Goal: Information Seeking & Learning: Find specific fact

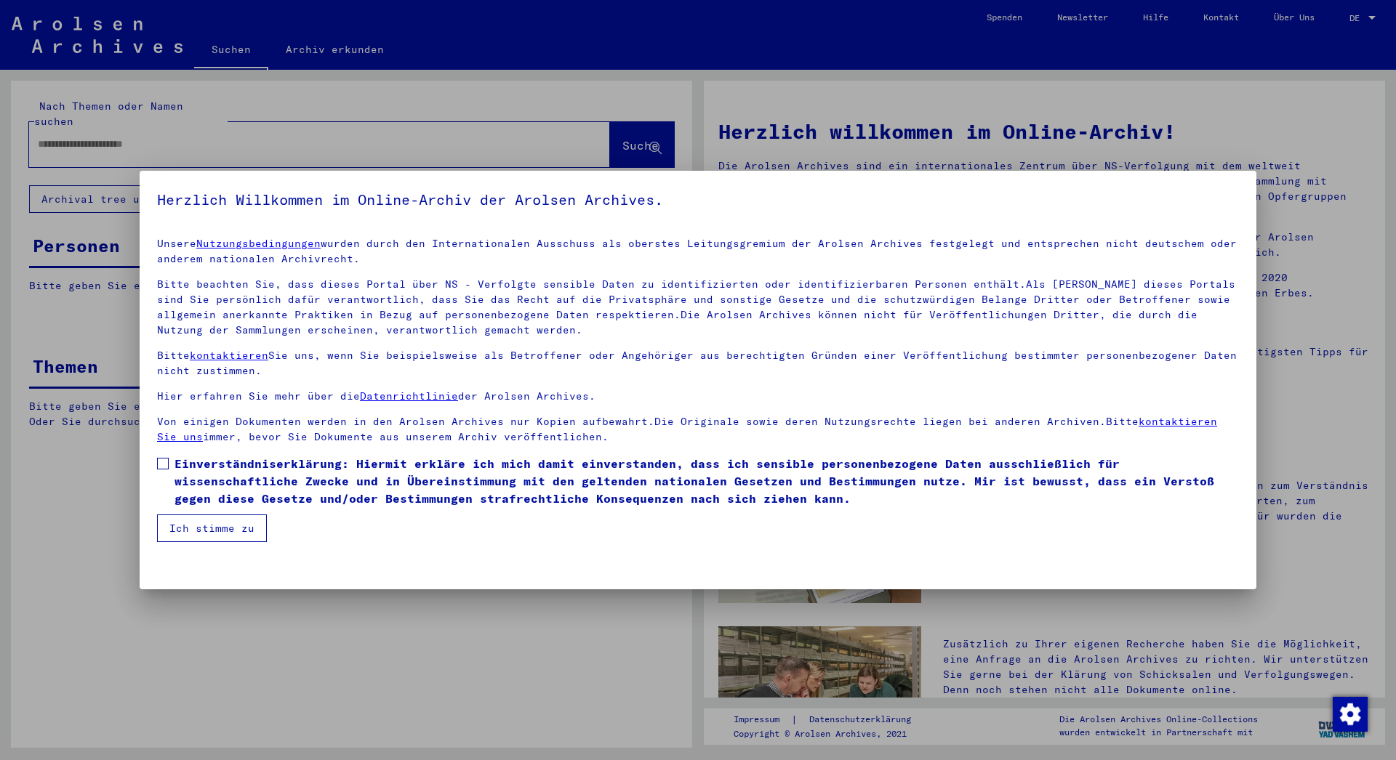
click at [156, 461] on mat-dialog-content "Unsere Nutzungsbedingungen wurden durch den Internationalen Ausschuss als obers…" at bounding box center [698, 384] width 1117 height 316
click at [167, 467] on span at bounding box center [163, 464] width 12 height 12
click at [209, 531] on button "Ich stimme zu" at bounding box center [212, 529] width 110 height 28
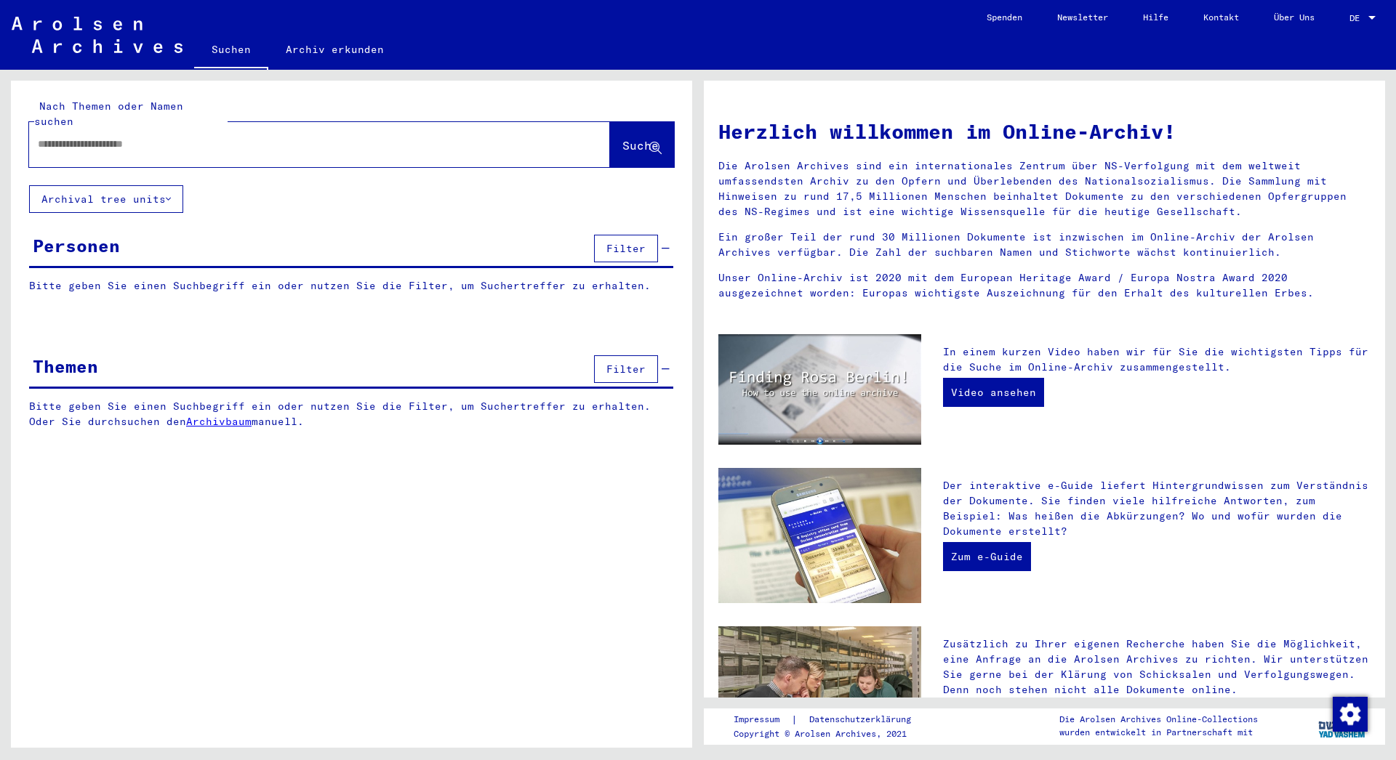
click at [134, 137] on input "text" at bounding box center [302, 144] width 528 height 15
click at [41, 137] on input "*********" at bounding box center [302, 144] width 528 height 15
type input "**********"
click at [636, 138] on span "Suche" at bounding box center [640, 145] width 36 height 15
click at [627, 138] on span "Suche" at bounding box center [640, 145] width 36 height 15
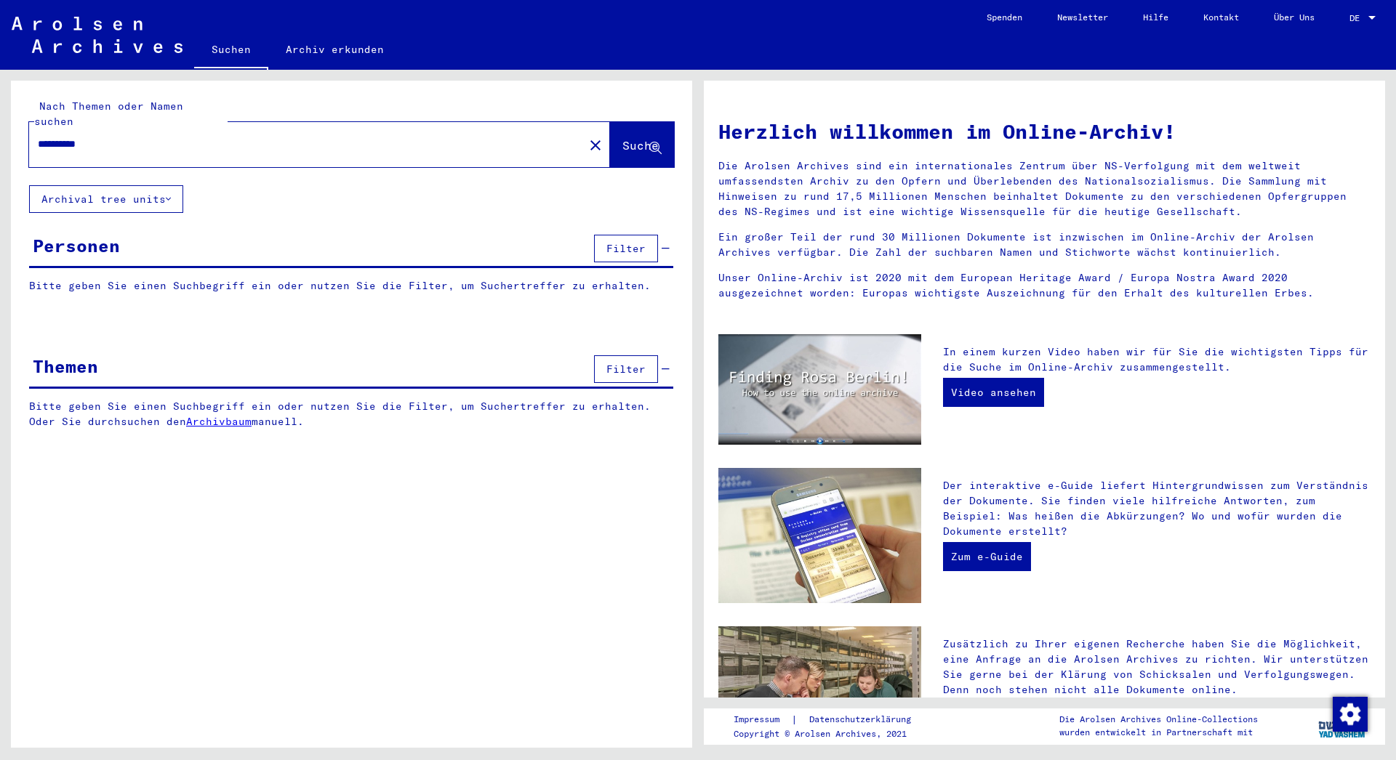
click at [628, 138] on span "Suche" at bounding box center [640, 145] width 36 height 15
click at [625, 138] on span "Suche" at bounding box center [640, 145] width 36 height 15
click at [124, 137] on input "**********" at bounding box center [302, 144] width 528 height 15
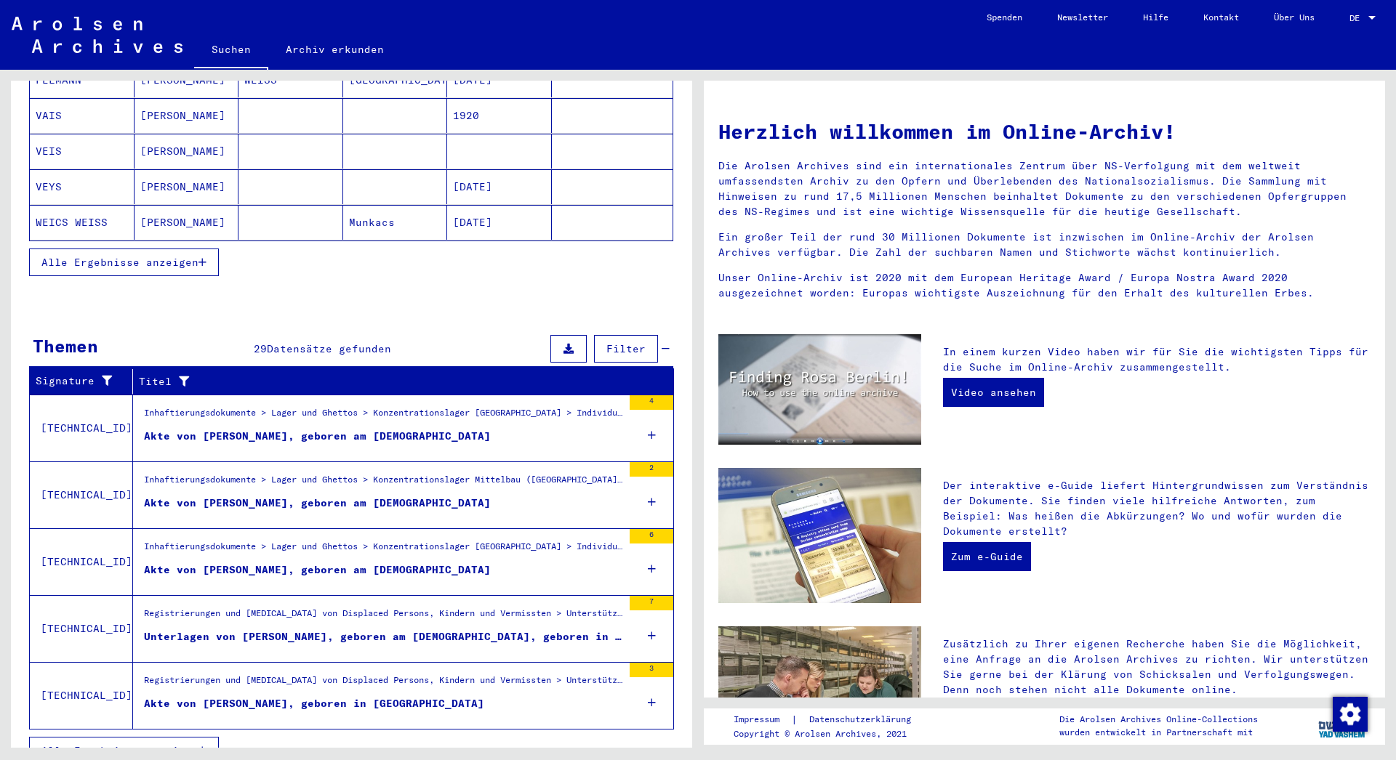
scroll to position [257, 0]
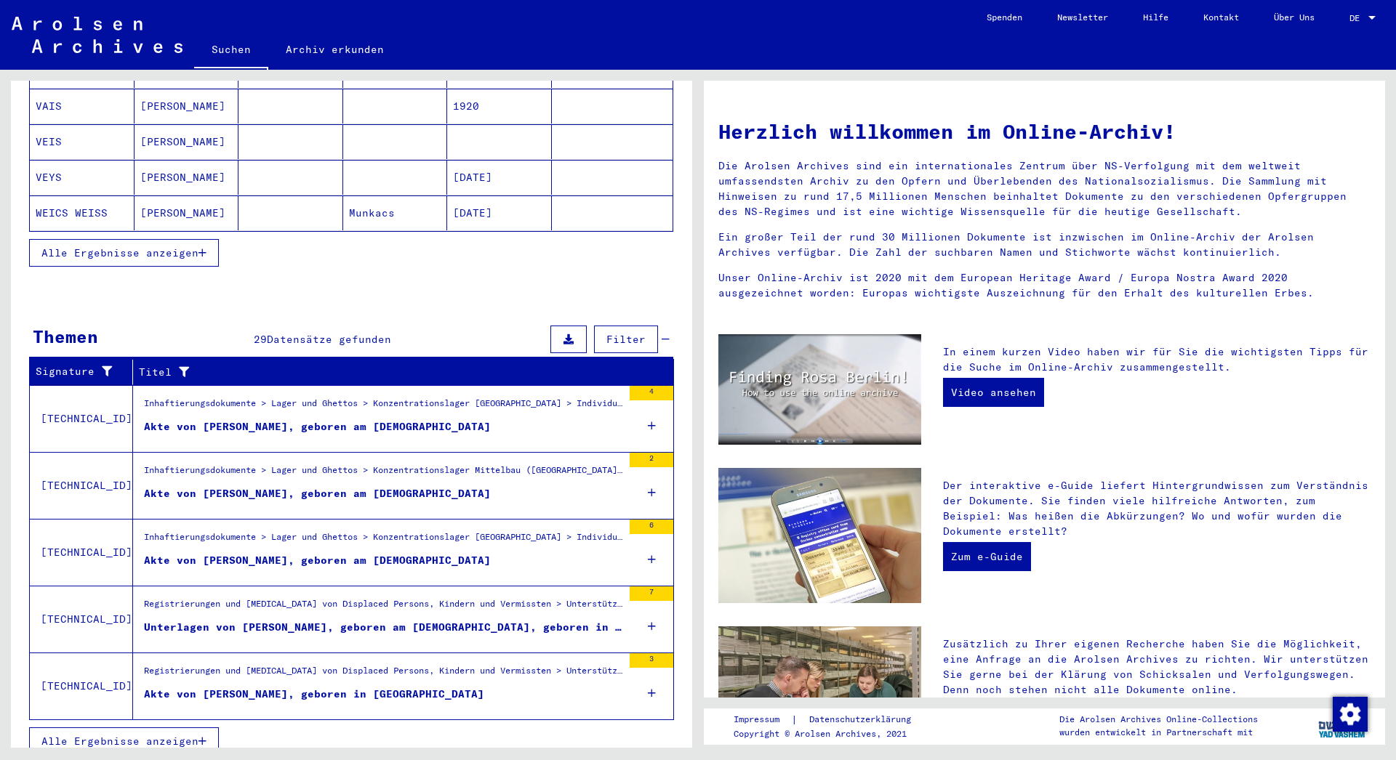
click at [204, 736] on icon "button" at bounding box center [202, 741] width 8 height 10
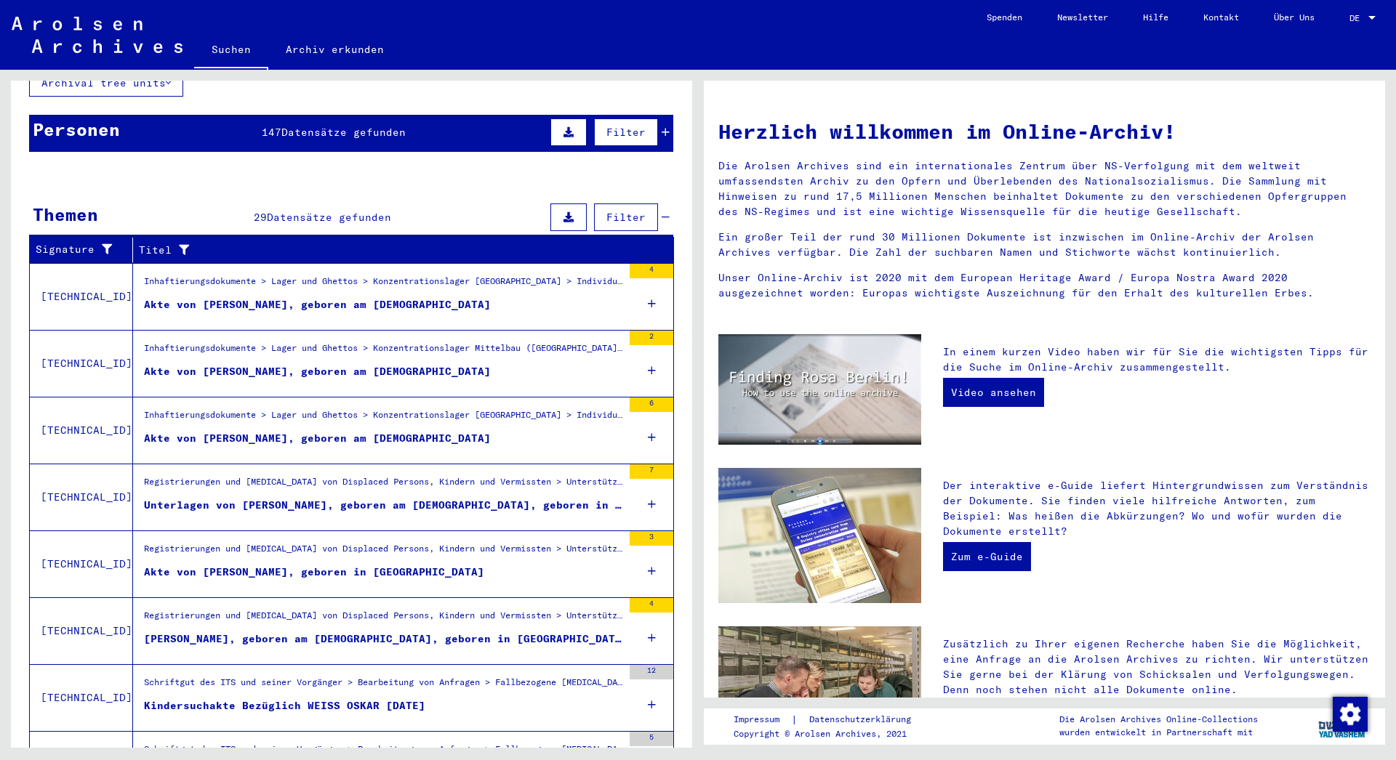
scroll to position [38, 0]
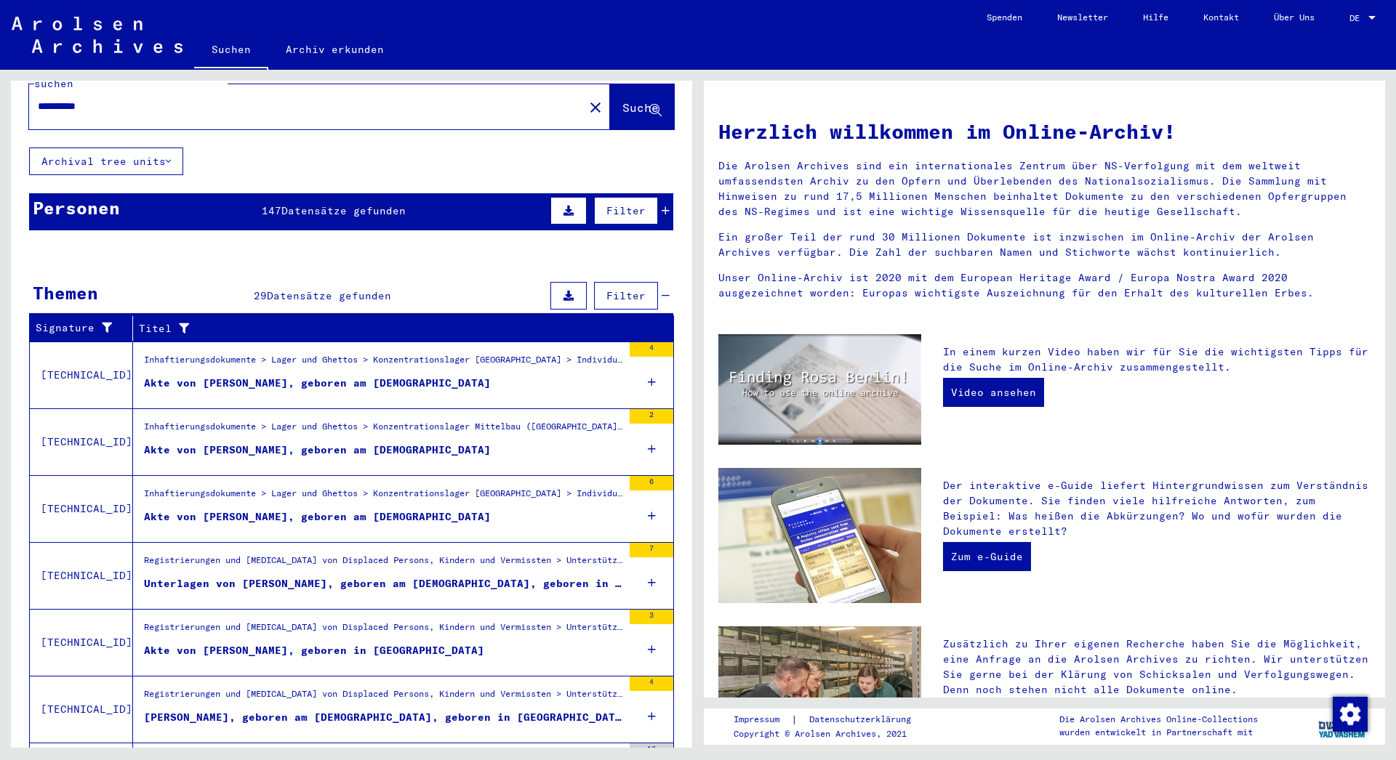
click at [323, 376] on div "Akte von [PERSON_NAME], geboren am [DEMOGRAPHIC_DATA]" at bounding box center [317, 383] width 347 height 15
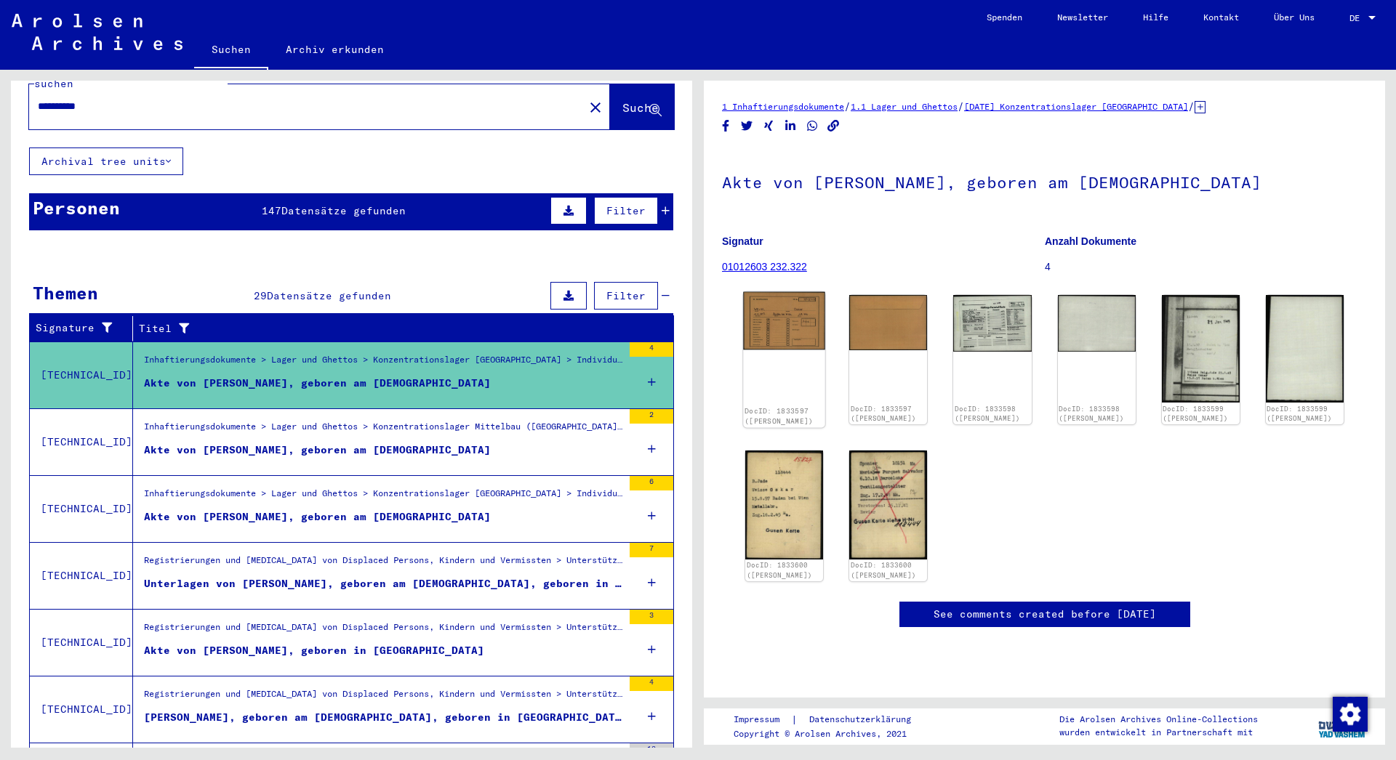
click at [775, 322] on img at bounding box center [784, 320] width 82 height 57
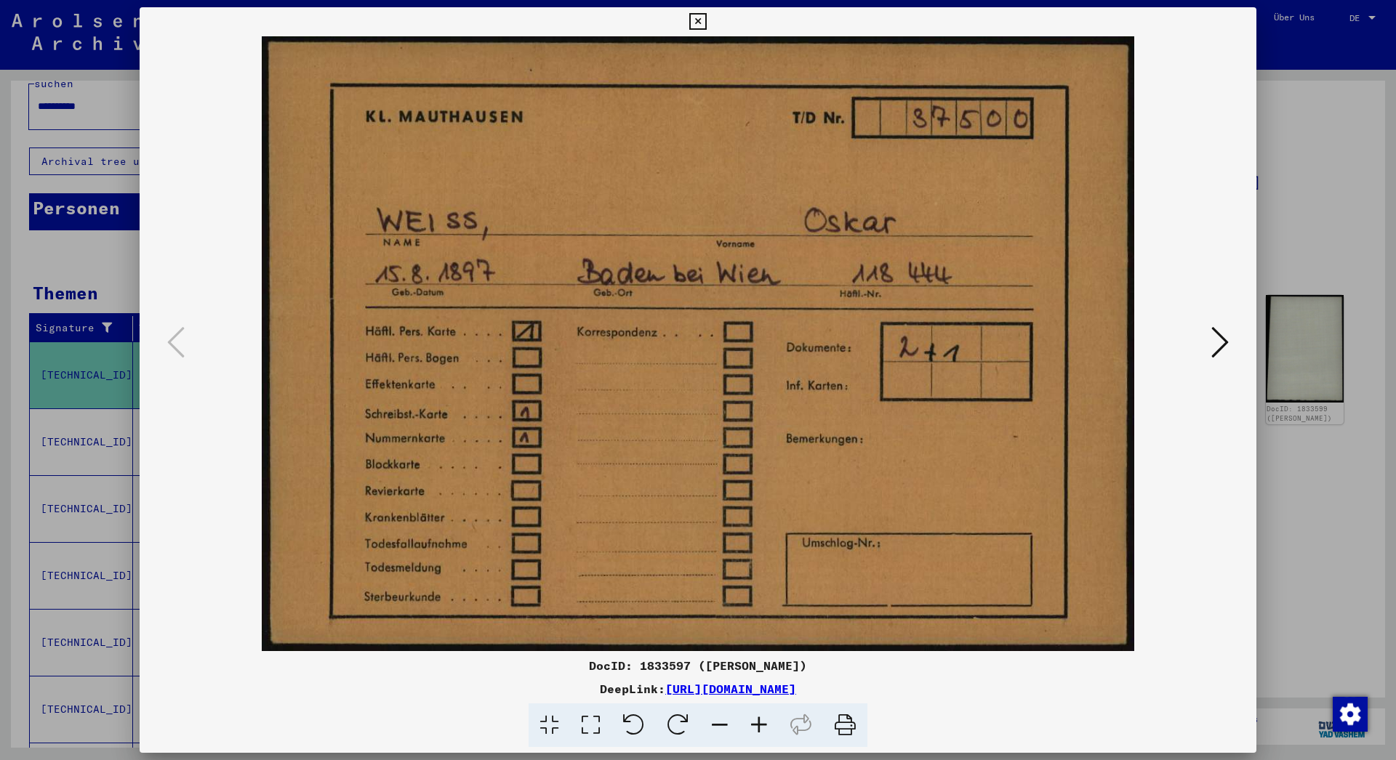
click at [706, 16] on icon at bounding box center [697, 21] width 17 height 17
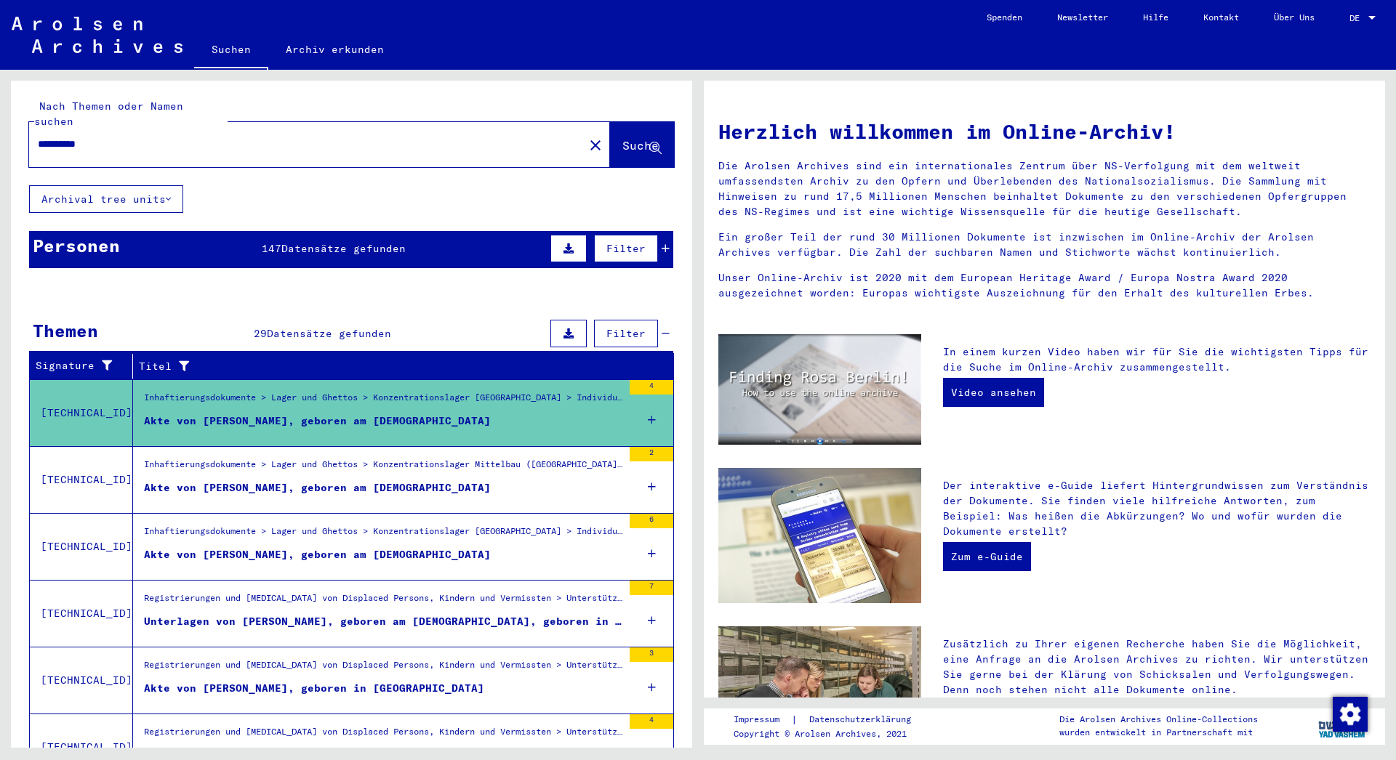
click at [107, 51] on img at bounding box center [97, 35] width 171 height 36
click at [303, 44] on link "Archiv erkunden" at bounding box center [334, 49] width 133 height 35
